Goal: Task Accomplishment & Management: Use online tool/utility

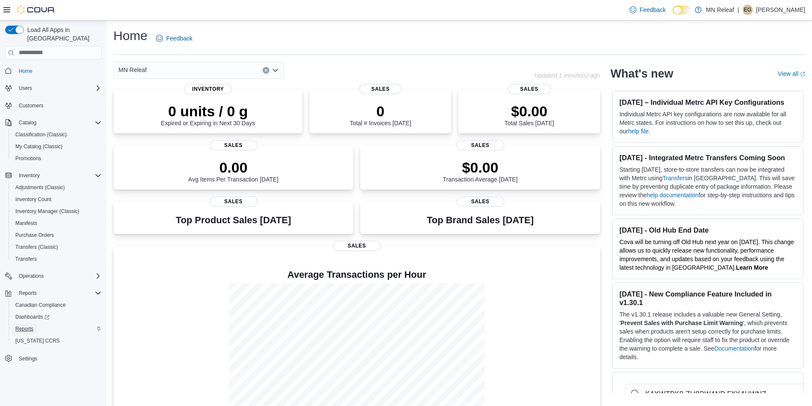
click at [26, 326] on span "Reports" at bounding box center [24, 329] width 18 height 7
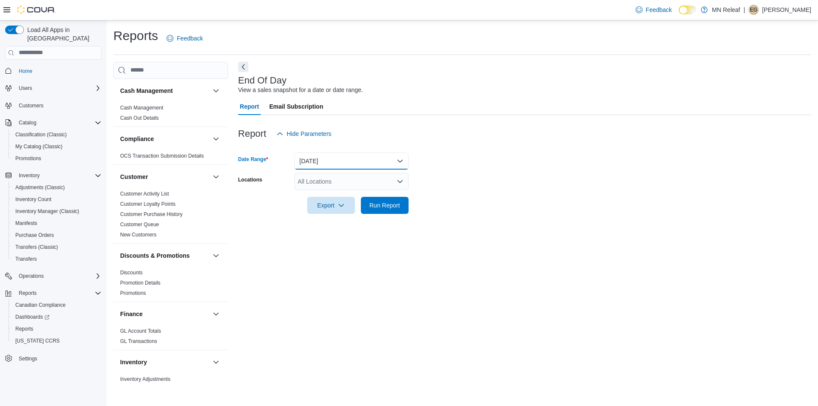
click at [326, 161] on button "[DATE]" at bounding box center [352, 161] width 114 height 17
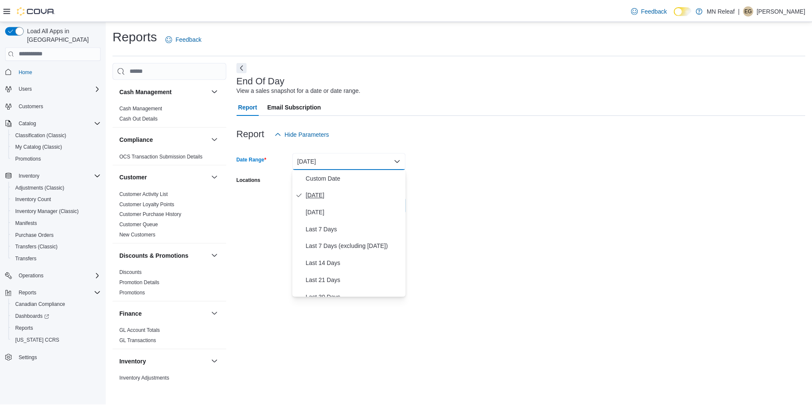
scroll to position [128, 0]
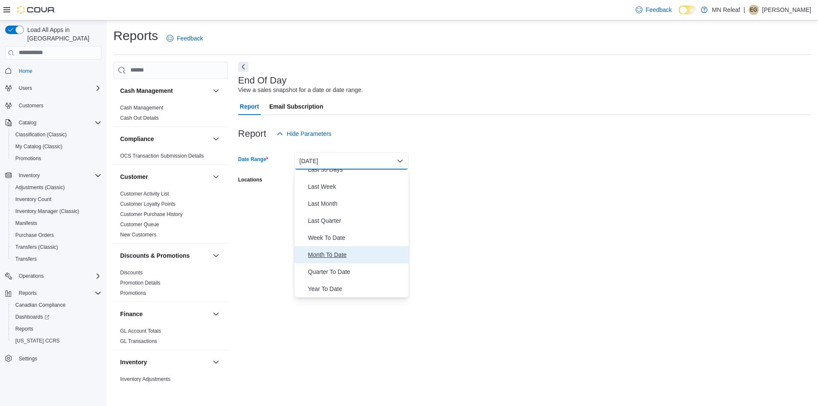
click at [338, 251] on span "Month To Date" at bounding box center [356, 255] width 97 height 10
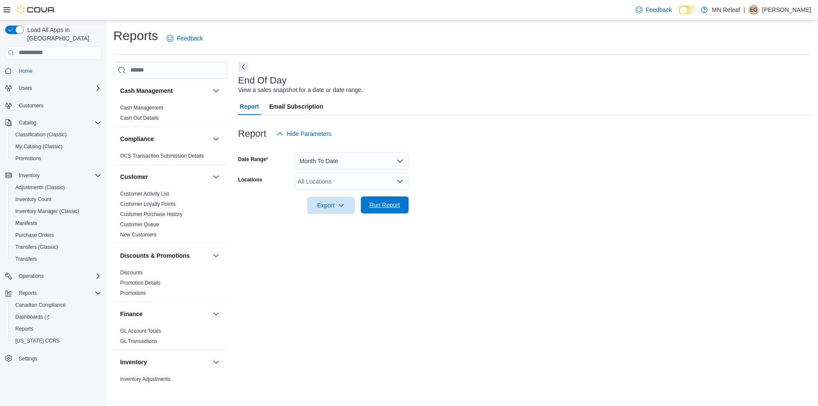
click at [387, 203] on span "Run Report" at bounding box center [385, 205] width 31 height 9
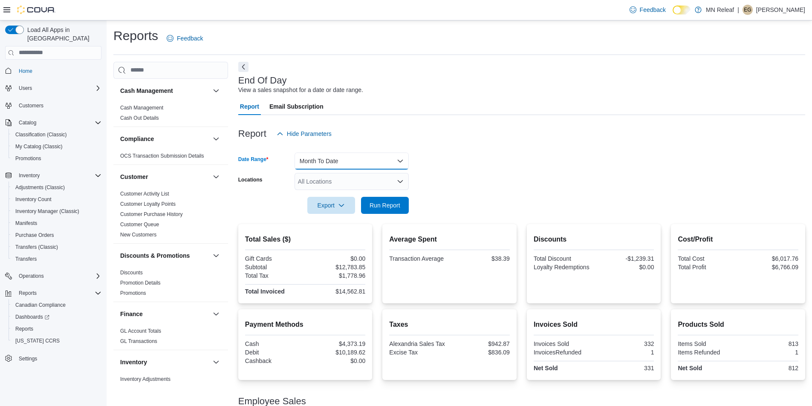
click at [343, 162] on button "Month To Date" at bounding box center [352, 161] width 114 height 17
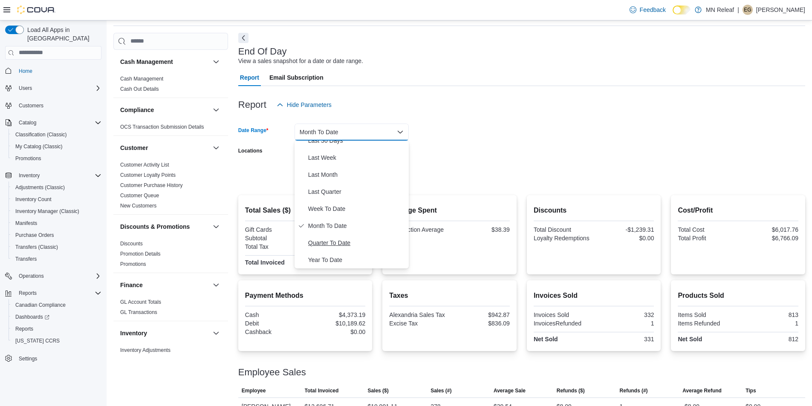
scroll to position [43, 0]
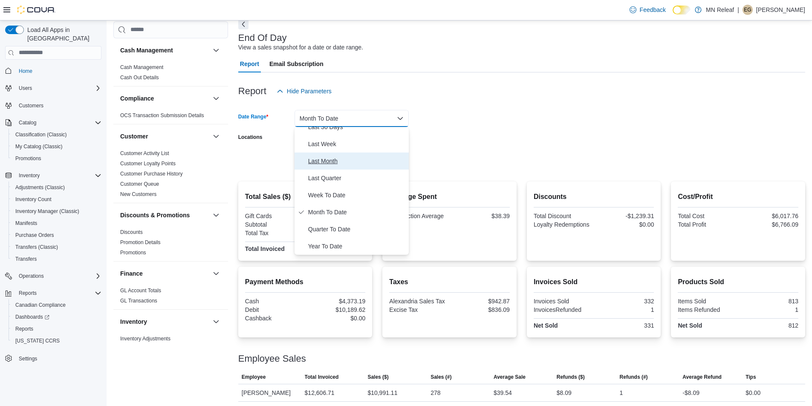
click at [331, 161] on span "Last Month" at bounding box center [356, 161] width 97 height 10
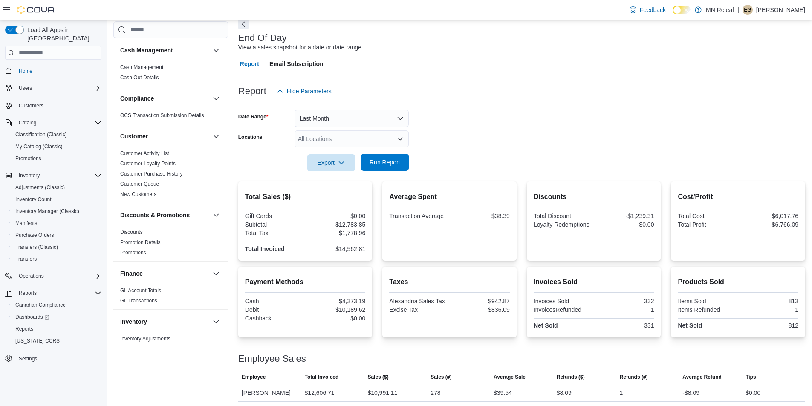
click at [379, 165] on span "Run Report" at bounding box center [385, 162] width 31 height 9
click at [319, 117] on button "Last Month" at bounding box center [352, 118] width 114 height 17
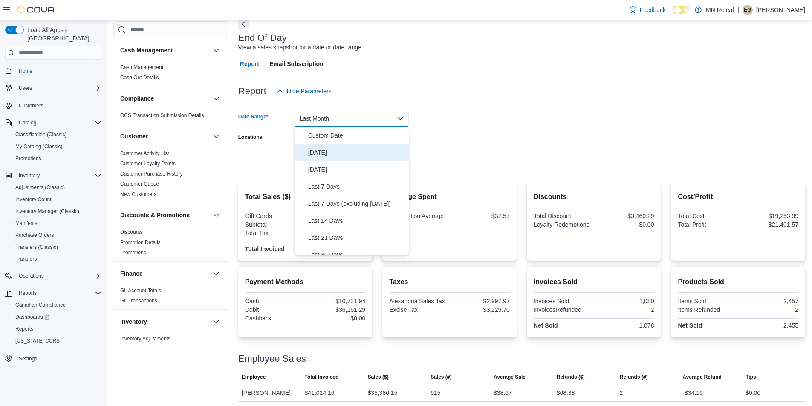
click at [320, 148] on span "[DATE]" at bounding box center [356, 152] width 97 height 10
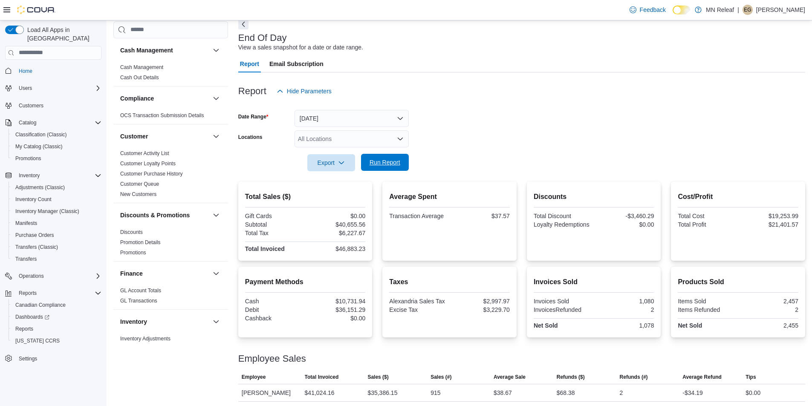
click at [380, 161] on span "Run Report" at bounding box center [385, 162] width 31 height 9
